Goal: Information Seeking & Learning: Learn about a topic

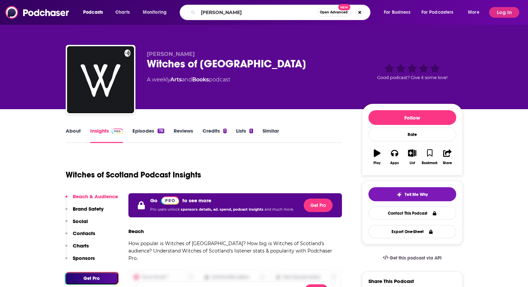
type input "[PERSON_NAME] radio"
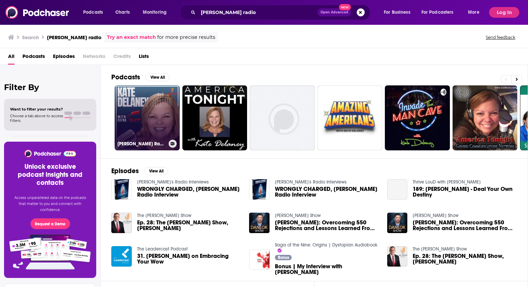
click at [158, 111] on link "[PERSON_NAME] Radio w/Extra Sauce" at bounding box center [147, 118] width 65 height 65
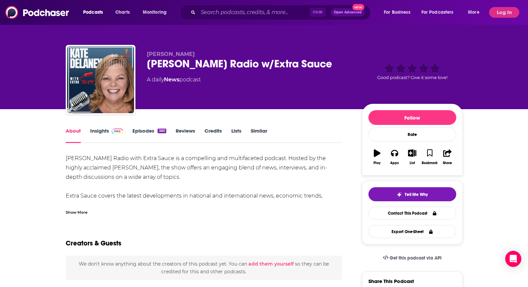
click at [104, 131] on link "Insights" at bounding box center [106, 135] width 33 height 15
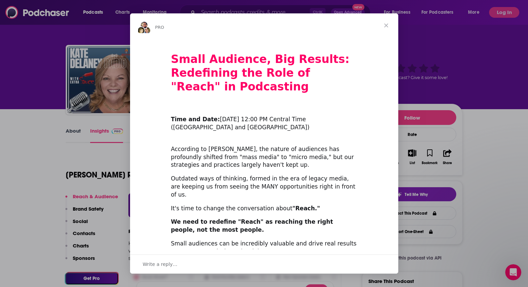
click at [390, 26] on span "Close" at bounding box center [386, 25] width 24 height 24
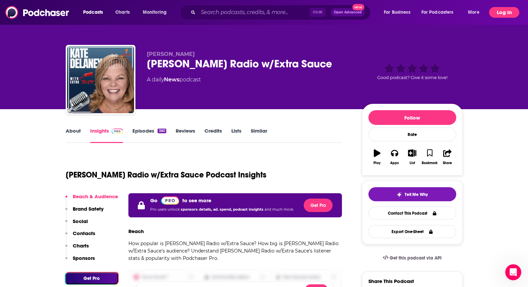
click at [501, 11] on button "Log In" at bounding box center [504, 12] width 30 height 11
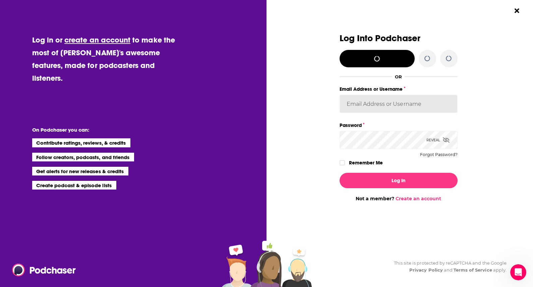
type input "[PERSON_NAME][EMAIL_ADDRESS][PERSON_NAME][DOMAIN_NAME]"
click at [425, 103] on input "[PERSON_NAME][EMAIL_ADDRESS][PERSON_NAME][DOMAIN_NAME]" at bounding box center [399, 104] width 118 height 18
click at [428, 104] on input "[PERSON_NAME][EMAIL_ADDRESS][PERSON_NAME][DOMAIN_NAME]" at bounding box center [399, 104] width 118 height 18
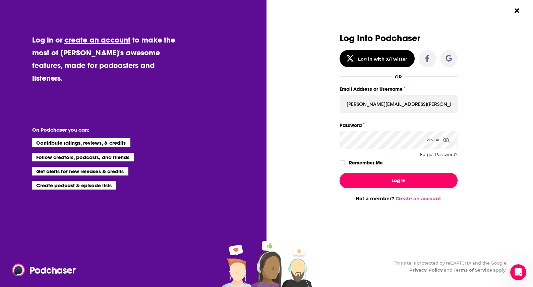
click at [395, 187] on button "Log In" at bounding box center [399, 180] width 118 height 15
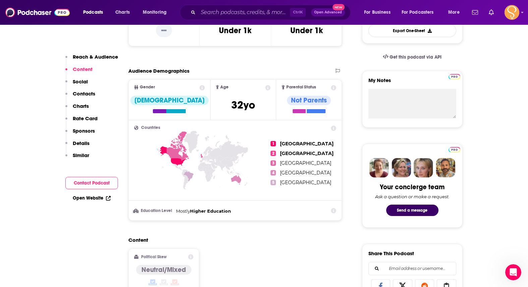
scroll to position [34, 0]
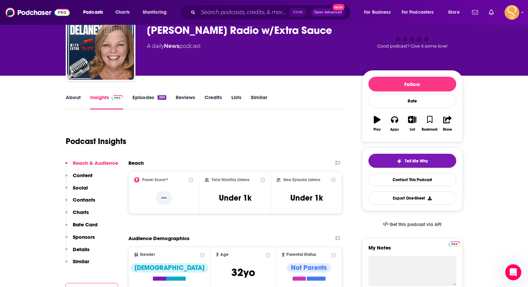
click at [146, 101] on link "Episodes 360" at bounding box center [149, 101] width 34 height 15
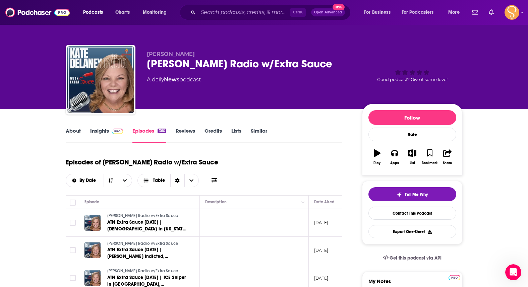
click at [70, 128] on link "About" at bounding box center [73, 135] width 15 height 15
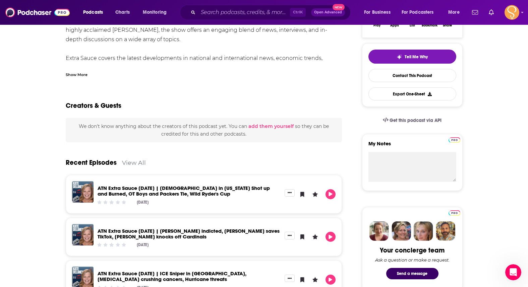
scroll to position [34, 0]
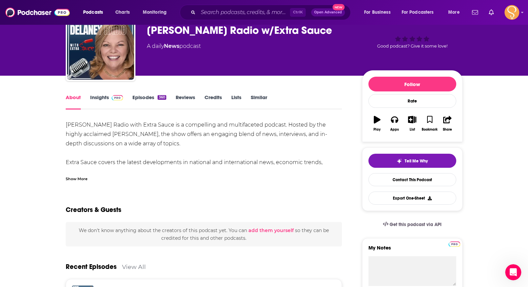
click at [93, 94] on div "About Insights Episodes 360 Reviews Credits Lists Similar" at bounding box center [204, 101] width 277 height 16
click at [97, 98] on link "Insights" at bounding box center [106, 101] width 33 height 15
